Goal: Information Seeking & Learning: Learn about a topic

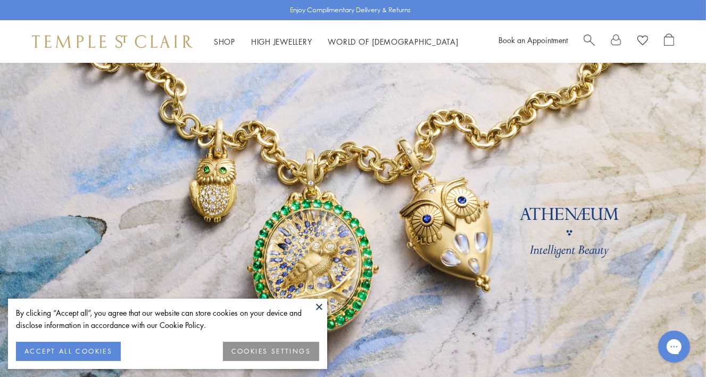
click at [295, 350] on button "COOKIES SETTINGS" at bounding box center [271, 351] width 96 height 19
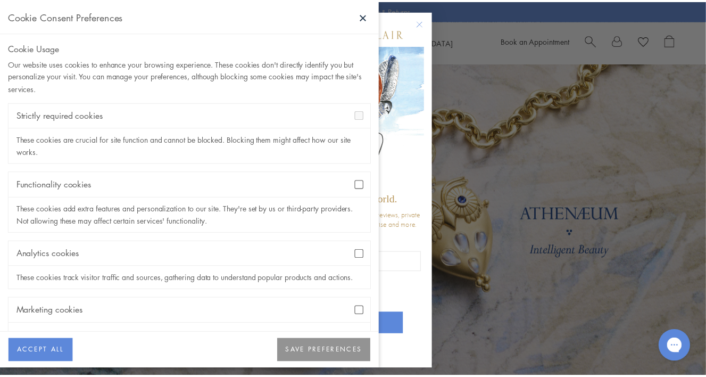
scroll to position [51, 0]
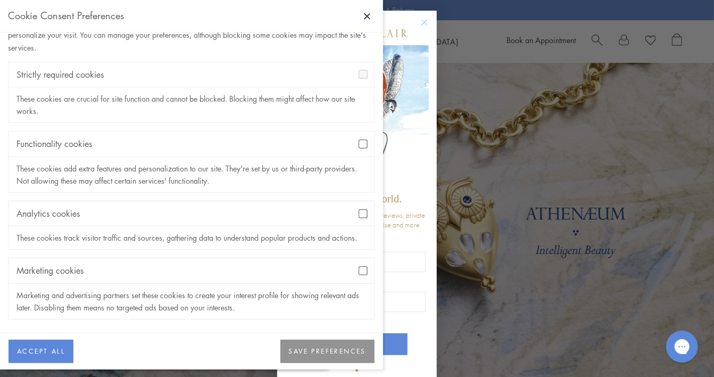
click at [289, 357] on button "SAVE PREFERENCES" at bounding box center [328, 351] width 94 height 23
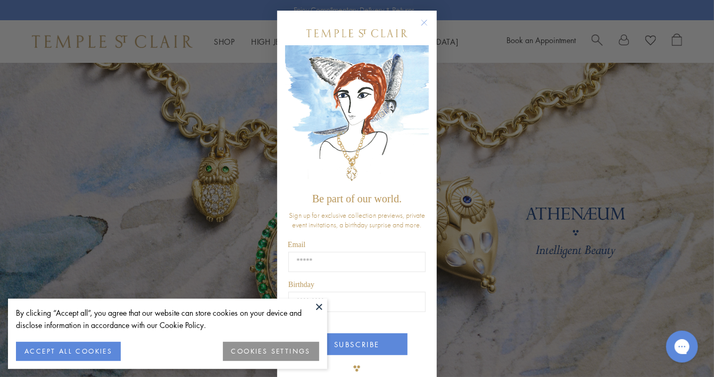
click at [424, 24] on circle "Close dialog" at bounding box center [424, 23] width 13 height 13
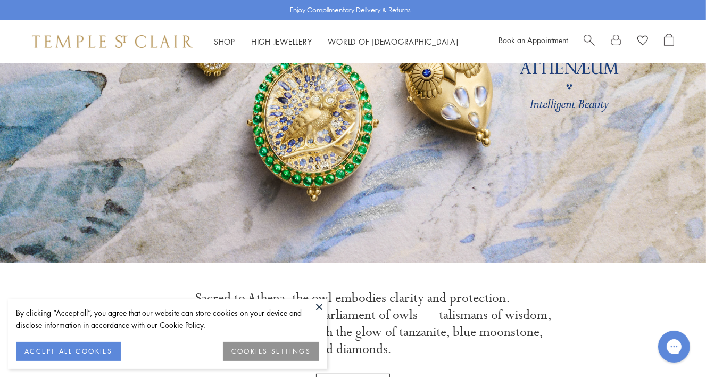
scroll to position [147, 0]
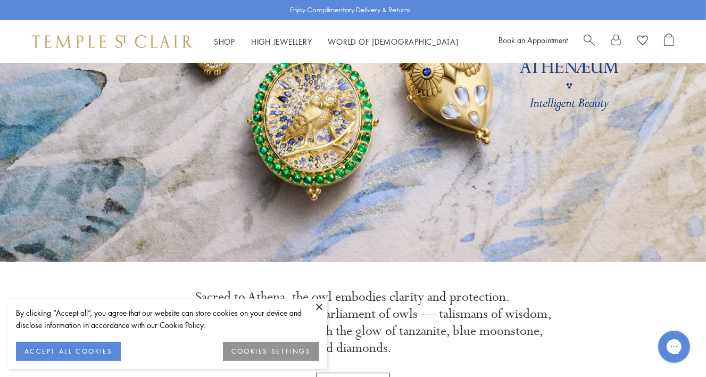
click at [319, 306] on button at bounding box center [319, 307] width 16 height 16
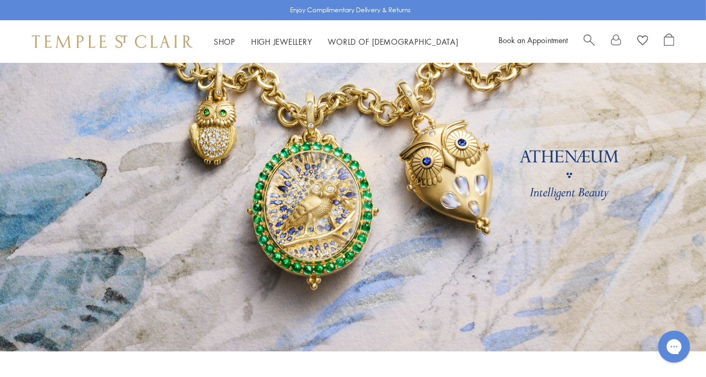
scroll to position [0, 0]
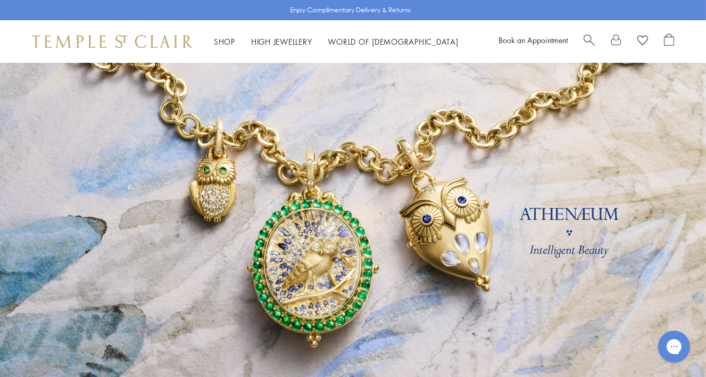
click at [435, 269] on link at bounding box center [353, 236] width 706 height 346
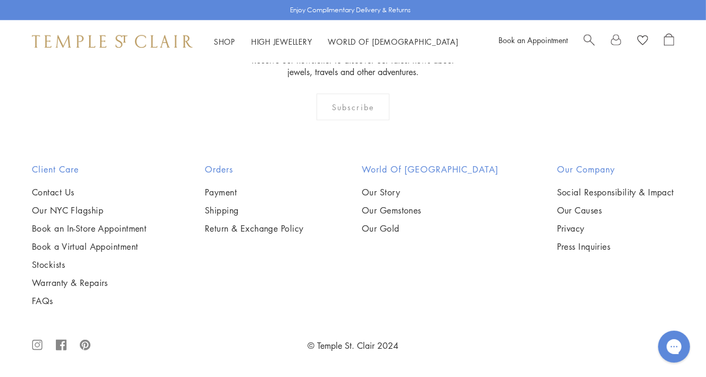
scroll to position [1815, 0]
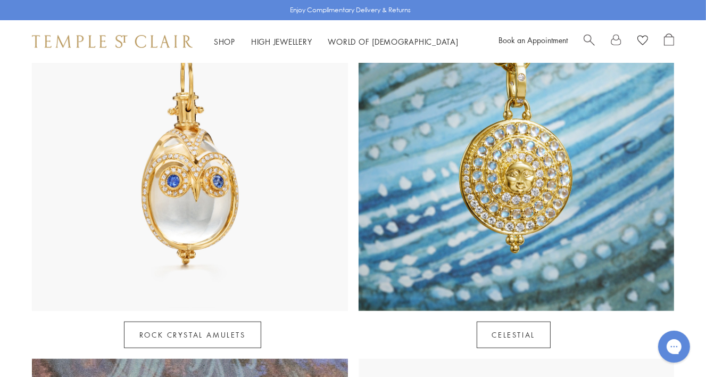
scroll to position [579, 0]
click at [210, 321] on link "Rock Crystal Amulets" at bounding box center [192, 334] width 137 height 27
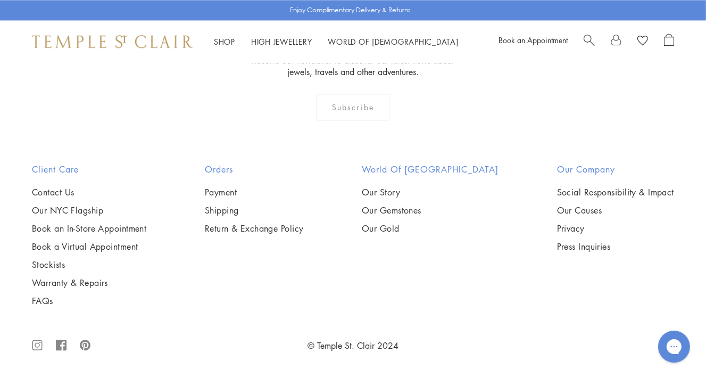
scroll to position [5249, 0]
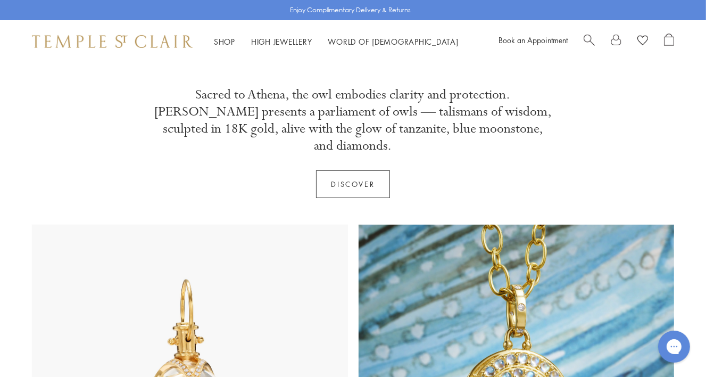
scroll to position [352, 0]
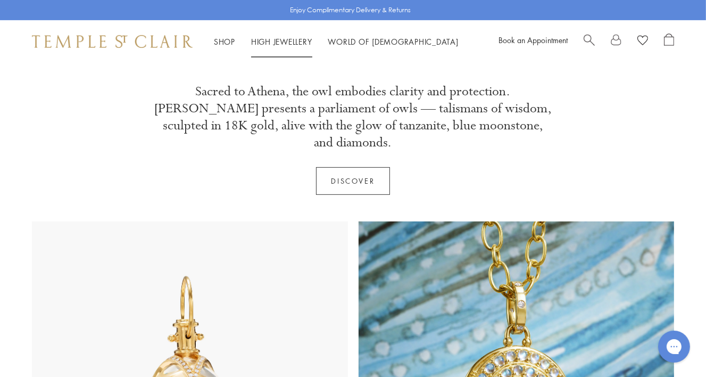
click at [282, 39] on link "High Jewellery High Jewellery" at bounding box center [281, 41] width 61 height 11
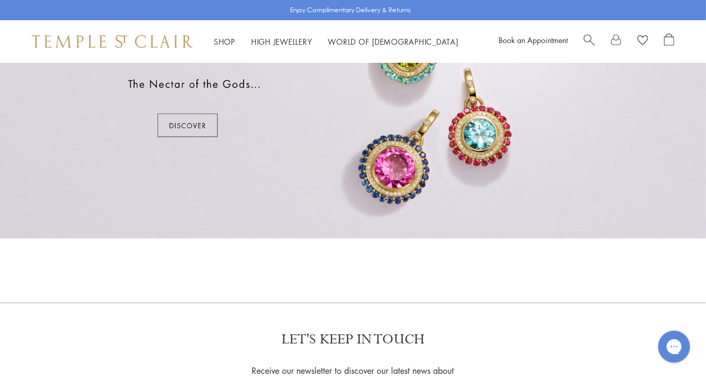
scroll to position [718, 0]
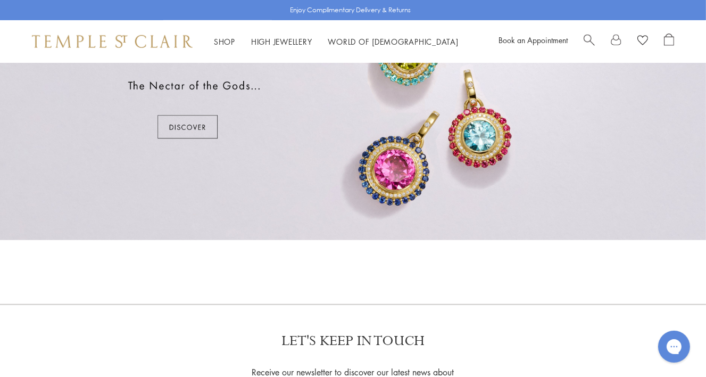
click at [191, 121] on div at bounding box center [353, 94] width 706 height 291
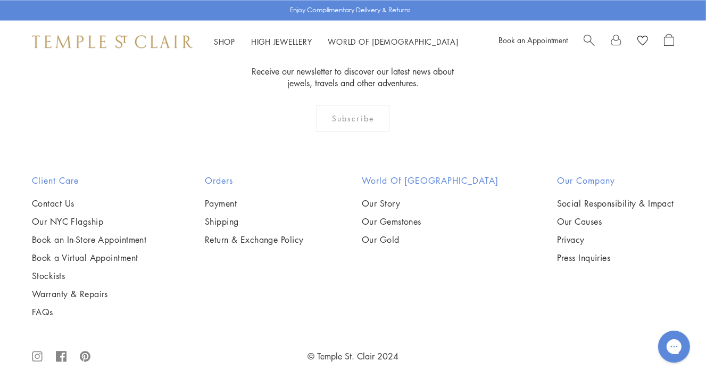
scroll to position [2058, 0]
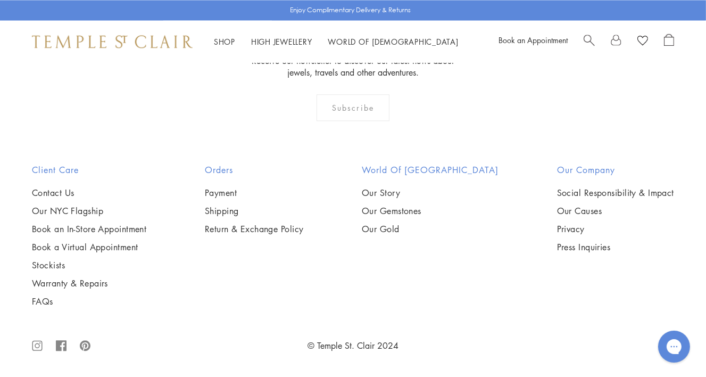
click at [581, 168] on h2 "Our Company" at bounding box center [615, 169] width 117 height 13
click at [411, 191] on link "Our Story" at bounding box center [430, 193] width 137 height 12
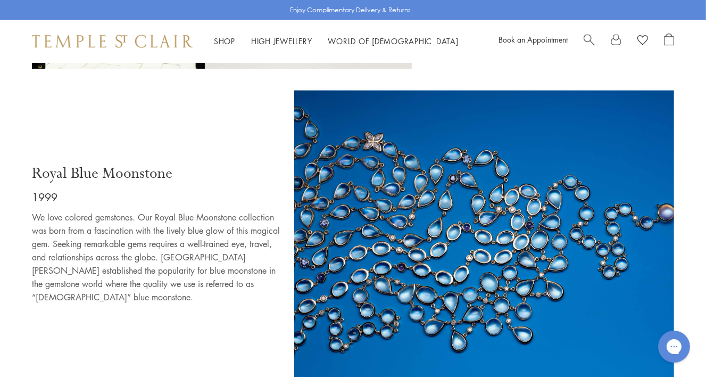
scroll to position [1754, 0]
click at [545, 211] on img at bounding box center [484, 236] width 380 height 292
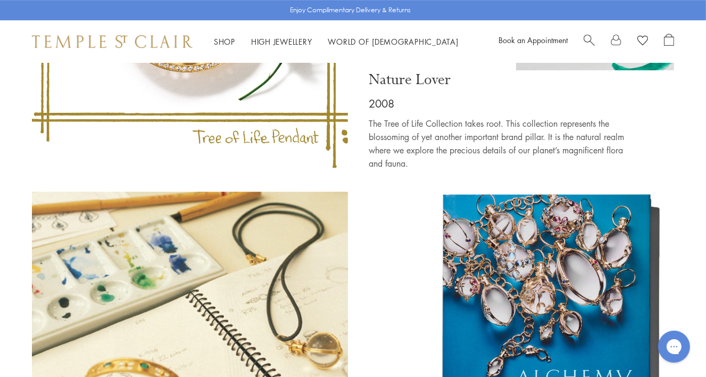
scroll to position [3041, 0]
click at [378, 332] on div at bounding box center [517, 317] width 316 height 253
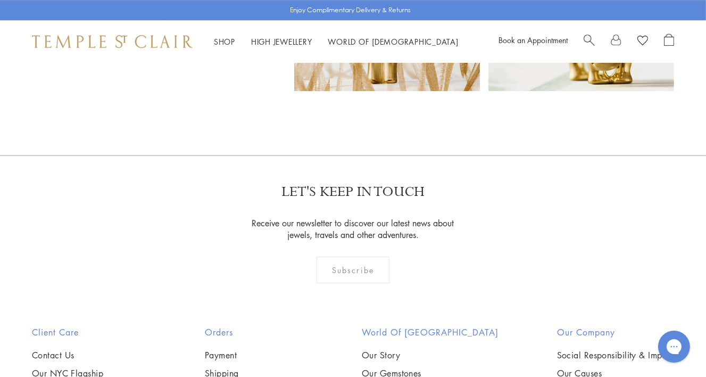
scroll to position [6446, 0]
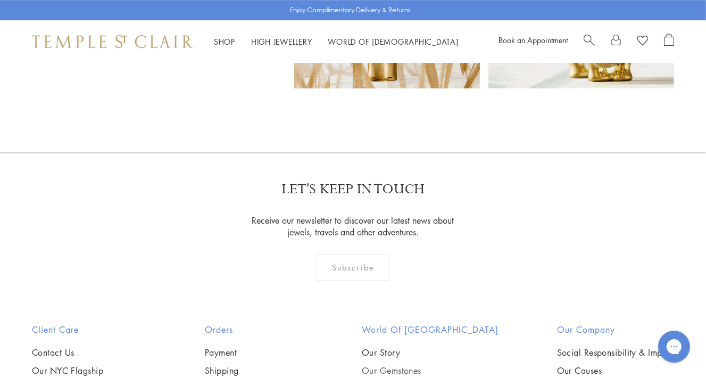
click at [432, 365] on link "Our Gemstones" at bounding box center [430, 371] width 137 height 12
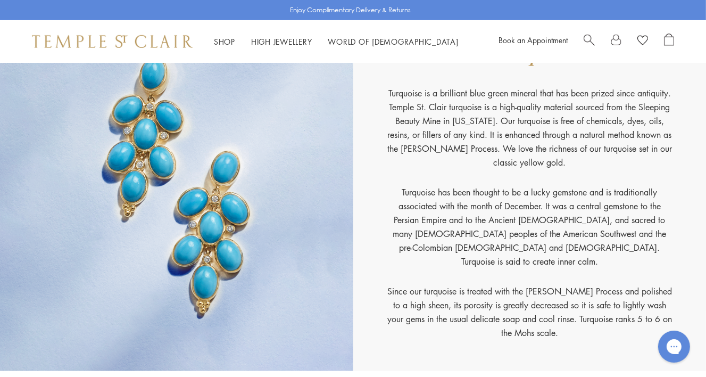
scroll to position [11181, 0]
